Goal: Register for event/course

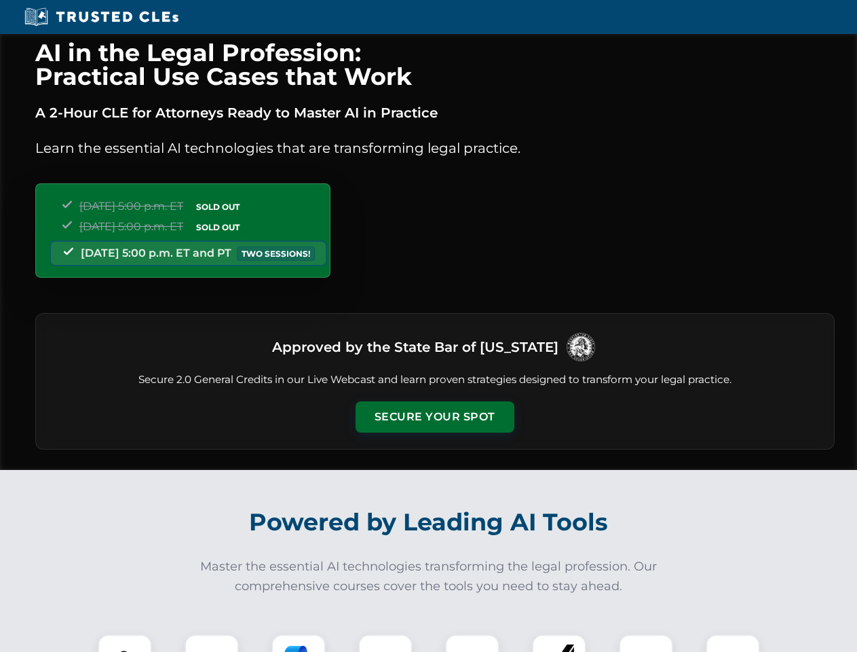
click at [434, 417] on button "Secure Your Spot" at bounding box center [435, 416] width 159 height 31
